Goal: Task Accomplishment & Management: Complete application form

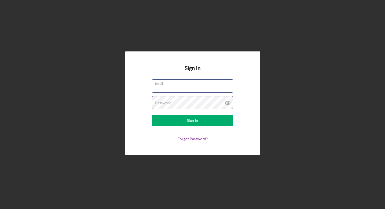
type input "[EMAIL_ADDRESS][DOMAIN_NAME]"
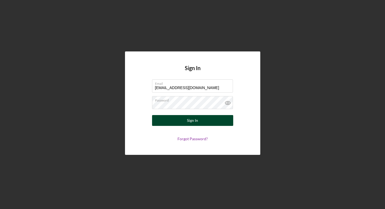
click at [191, 121] on div "Sign In" at bounding box center [192, 120] width 11 height 11
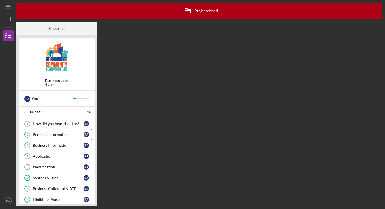
click at [66, 134] on div "Personal Information" at bounding box center [58, 134] width 51 height 4
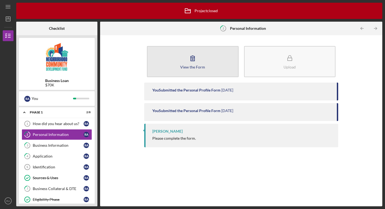
click at [187, 63] on icon "button" at bounding box center [193, 58] width 14 height 14
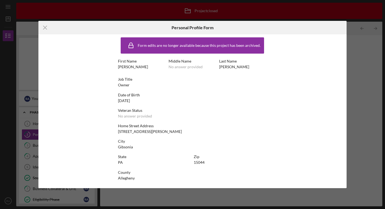
scroll to position [2, 0]
click at [45, 26] on icon "Icon/Menu Close" at bounding box center [45, 28] width 14 height 14
